Goal: Information Seeking & Learning: Learn about a topic

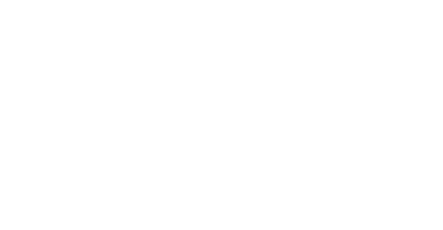
select select "Song"
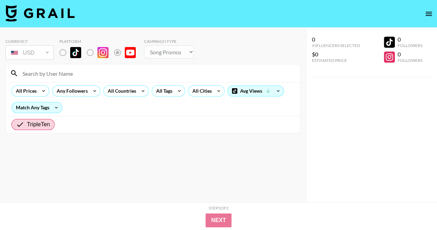
radio input "true"
select select "Brand"
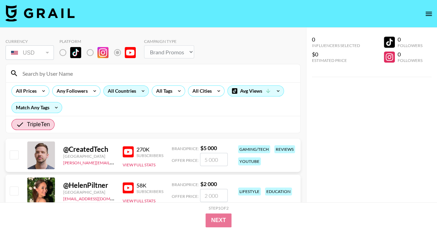
click at [127, 86] on div "All Countries" at bounding box center [121, 91] width 34 height 10
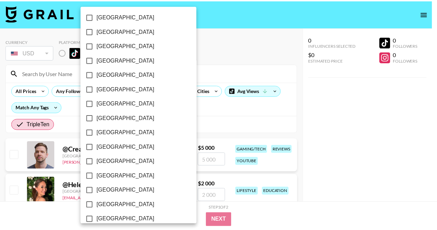
scroll to position [576, 0]
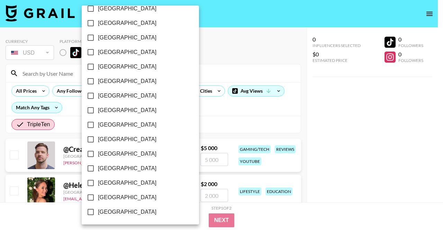
click at [92, 196] on input "[GEOGRAPHIC_DATA]" at bounding box center [90, 197] width 15 height 15
checkbox input "true"
click at [261, 117] on div at bounding box center [221, 115] width 443 height 230
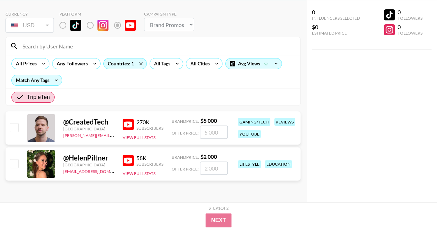
scroll to position [28, 0]
click at [36, 96] on span "TripleTen" at bounding box center [38, 97] width 23 height 8
click at [27, 96] on input "TripleTen" at bounding box center [21, 97] width 11 height 8
click at [143, 137] on button "View Full Stats" at bounding box center [139, 136] width 33 height 5
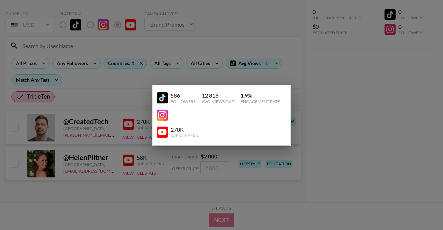
click at [162, 134] on img at bounding box center [162, 132] width 11 height 11
click at [239, 81] on div at bounding box center [221, 115] width 443 height 230
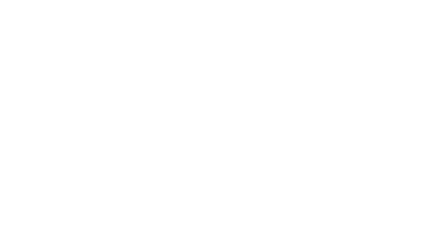
select select "Song"
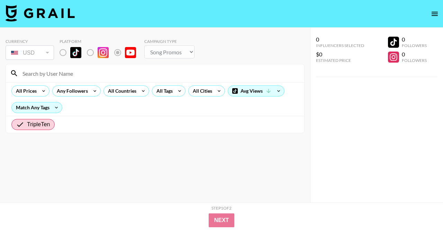
radio input "true"
select select "Brand"
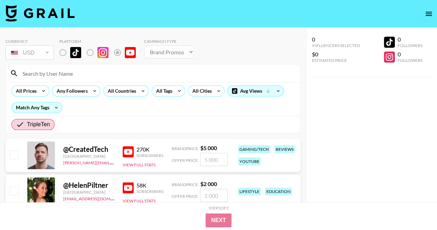
scroll to position [28, 0]
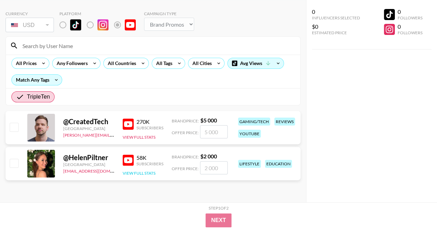
click at [131, 171] on button "View Full Stats" at bounding box center [139, 172] width 33 height 5
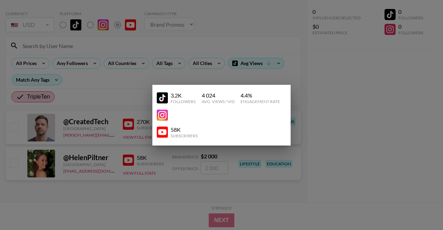
click at [164, 129] on img at bounding box center [162, 132] width 11 height 11
click at [165, 153] on div at bounding box center [221, 115] width 443 height 230
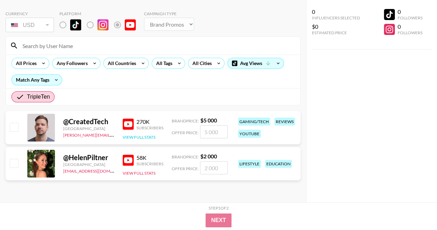
click at [143, 138] on button "View Full Stats" at bounding box center [139, 136] width 33 height 5
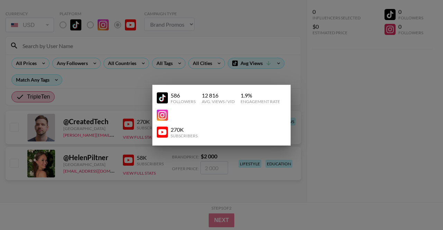
click at [301, 83] on div at bounding box center [221, 115] width 443 height 230
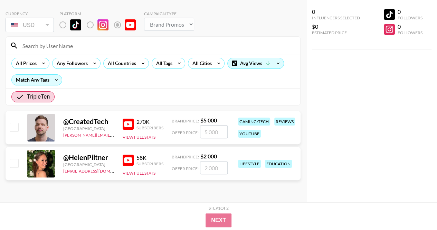
click at [126, 55] on div "All Prices Any Followers All Countries All Tags All Cities Avg Views Match Any …" at bounding box center [153, 72] width 295 height 34
click at [126, 61] on div "All Countries" at bounding box center [121, 63] width 34 height 10
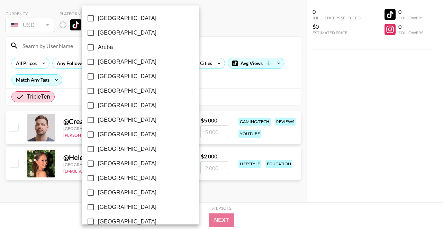
click at [73, 96] on div at bounding box center [221, 115] width 443 height 230
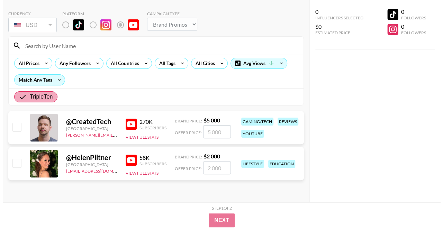
scroll to position [0, 0]
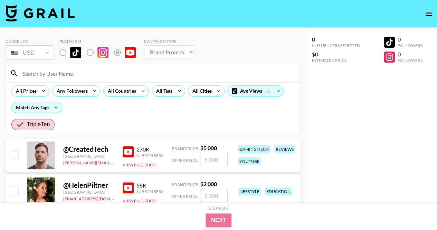
click at [36, 13] on img at bounding box center [40, 13] width 69 height 17
select select "Song"
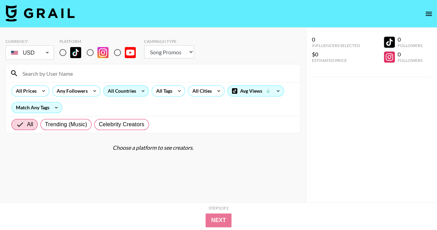
click at [128, 91] on div "All Countries" at bounding box center [121, 91] width 34 height 10
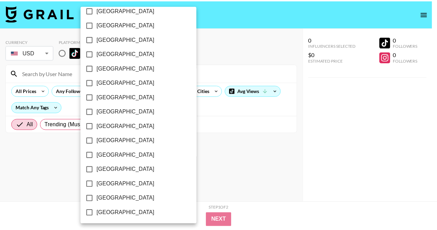
scroll to position [576, 0]
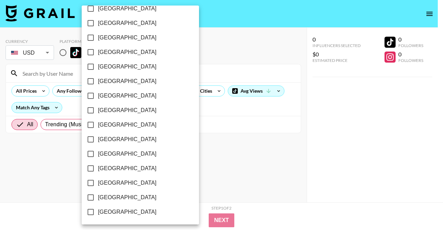
click at [86, 198] on input "[GEOGRAPHIC_DATA]" at bounding box center [90, 197] width 15 height 15
checkbox input "true"
click at [203, 109] on div at bounding box center [221, 115] width 443 height 230
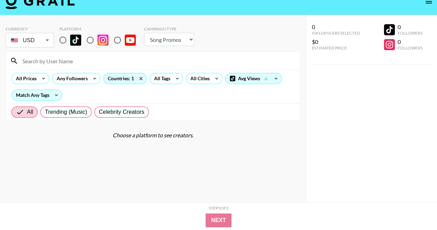
scroll to position [0, 0]
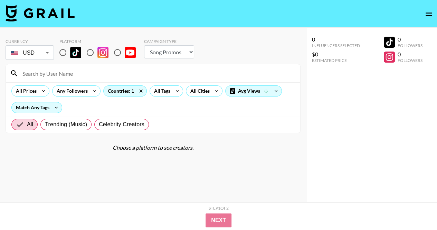
click at [119, 55] on input "radio" at bounding box center [117, 52] width 15 height 15
radio input "true"
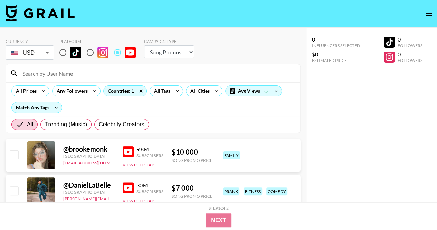
click at [173, 48] on select "Choose Type... Song Promos Brand Promos" at bounding box center [169, 51] width 50 height 13
select select "Brand"
click at [144, 45] on select "Choose Type... Song Promos Brand Promos" at bounding box center [169, 51] width 50 height 13
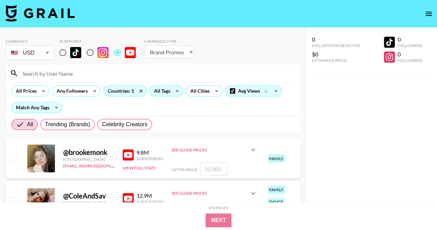
click at [162, 89] on div "All Tags" at bounding box center [161, 91] width 22 height 10
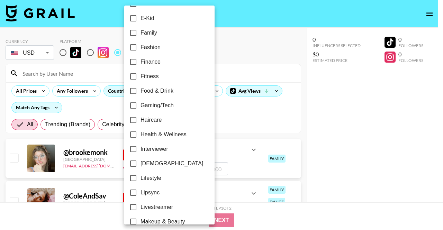
scroll to position [154, 0]
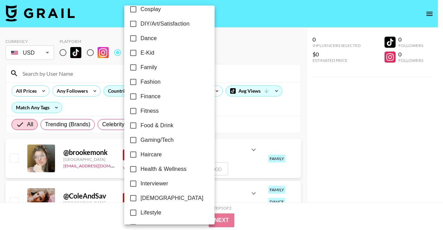
click at [128, 141] on input "Gaming/Tech" at bounding box center [133, 140] width 15 height 15
checkbox input "true"
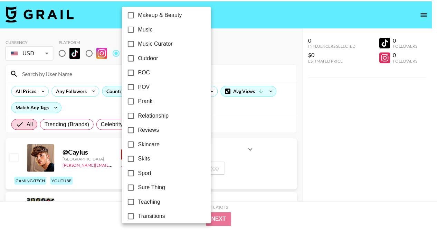
scroll to position [431, 0]
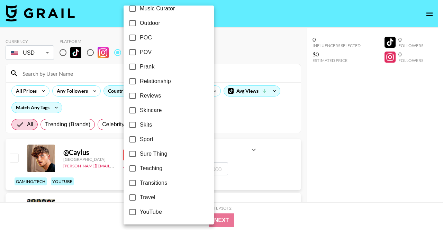
click at [339, 130] on div at bounding box center [221, 115] width 443 height 230
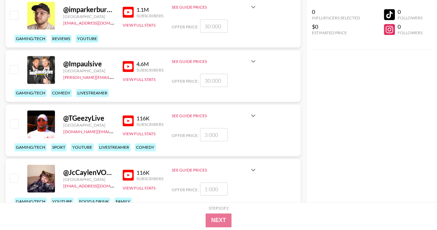
scroll to position [415, 0]
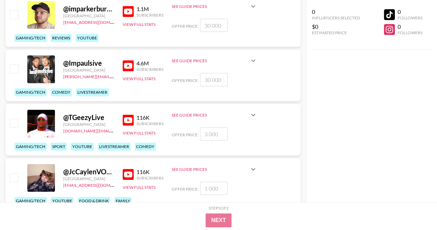
click at [128, 119] on img at bounding box center [128, 119] width 11 height 11
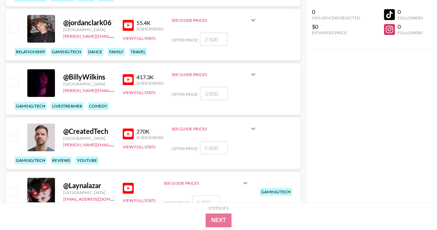
scroll to position [1342, 0]
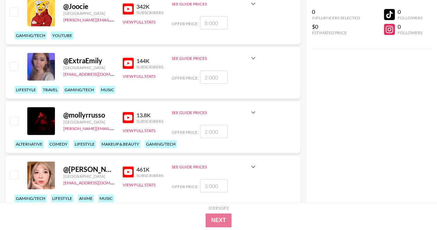
click at [185, 58] on div "See Guide Prices" at bounding box center [210, 58] width 77 height 5
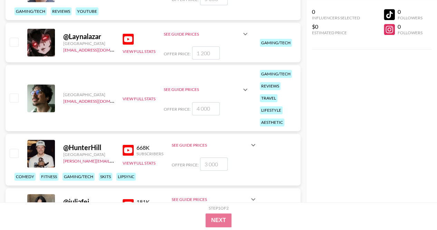
scroll to position [1861, 0]
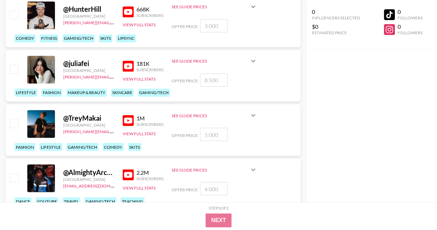
click at [179, 61] on div "See Guide Prices" at bounding box center [210, 60] width 77 height 5
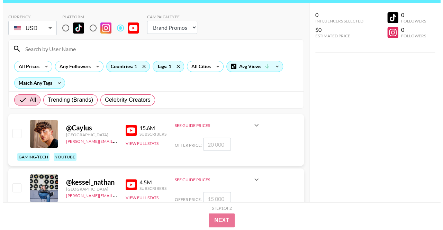
scroll to position [0, 0]
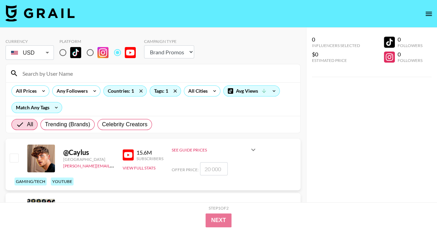
click at [73, 68] on input at bounding box center [157, 73] width 278 height 11
click at [165, 92] on div "Tags: 1" at bounding box center [165, 91] width 31 height 10
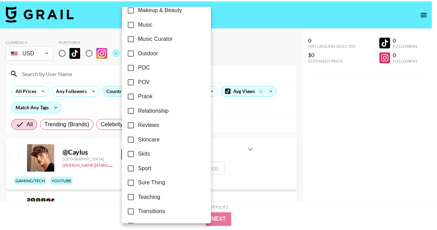
scroll to position [362, 0]
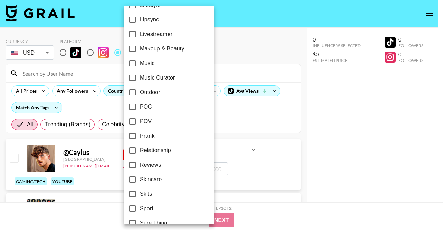
click at [220, 113] on div at bounding box center [221, 115] width 443 height 230
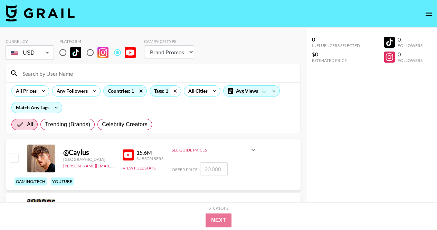
click at [176, 90] on icon at bounding box center [175, 91] width 11 height 10
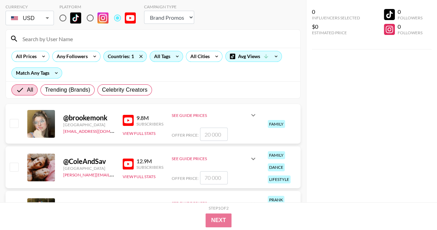
scroll to position [0, 0]
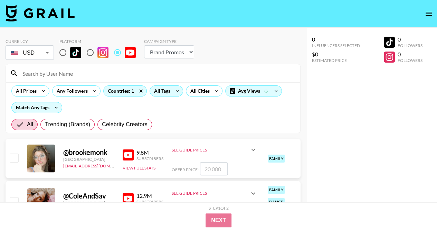
click at [29, 73] on input at bounding box center [157, 73] width 278 height 11
type input "е"
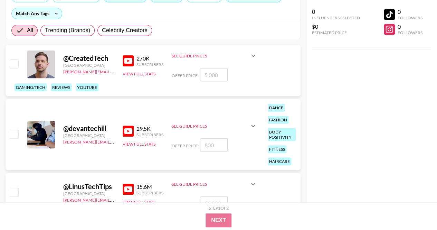
scroll to position [104, 0]
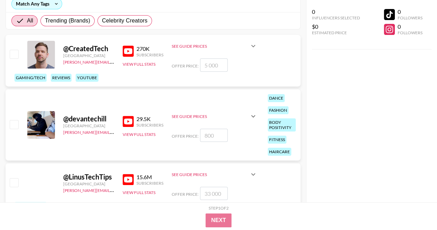
type input "tech"
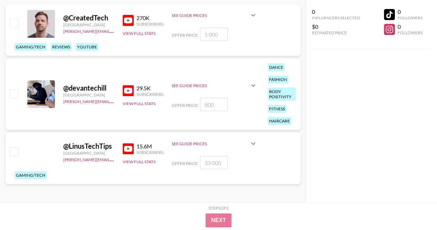
scroll to position [0, 0]
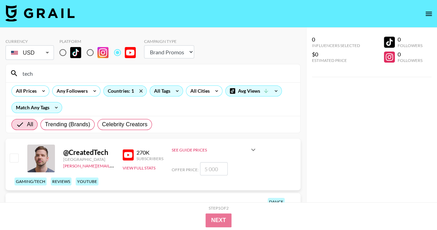
click at [167, 52] on select "Choose Type... Song Promos Brand Promos" at bounding box center [169, 51] width 50 height 13
click at [111, 67] on div "tech" at bounding box center [153, 73] width 295 height 18
